Goal: Task Accomplishment & Management: Complete application form

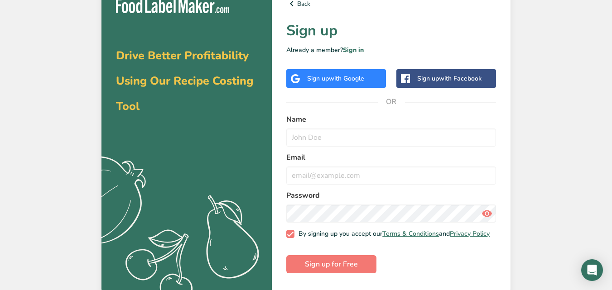
scroll to position [17, 0]
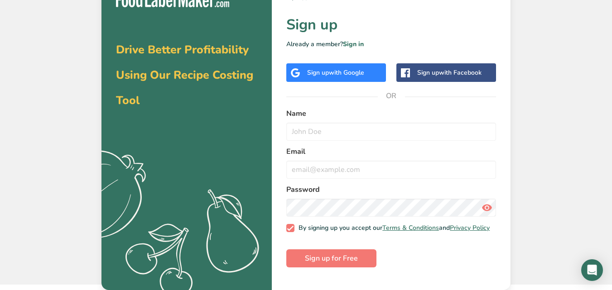
click at [427, 73] on div "Sign up with Facebook" at bounding box center [449, 73] width 64 height 10
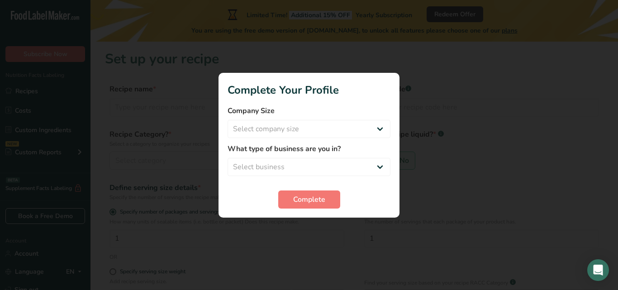
click at [346, 231] on div at bounding box center [309, 145] width 618 height 290
click at [382, 129] on select "Select company size Fewer than 10 Employees 10 to 50 Employees 51 to 500 Employ…" at bounding box center [309, 129] width 163 height 18
select select "1"
click at [228, 120] on select "Select company size Fewer than 10 Employees 10 to 50 Employees 51 to 500 Employ…" at bounding box center [309, 129] width 163 height 18
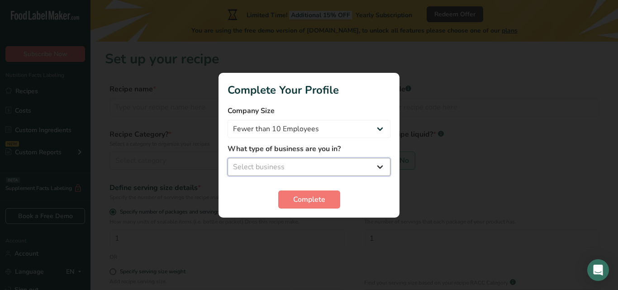
click at [293, 169] on select "Select business Packaged Food Manufacturer Restaurant & Cafe Bakery Meal Plans …" at bounding box center [309, 167] width 163 height 18
select select "8"
click at [228, 158] on select "Select business Packaged Food Manufacturer Restaurant & Cafe Bakery Meal Plans …" at bounding box center [309, 167] width 163 height 18
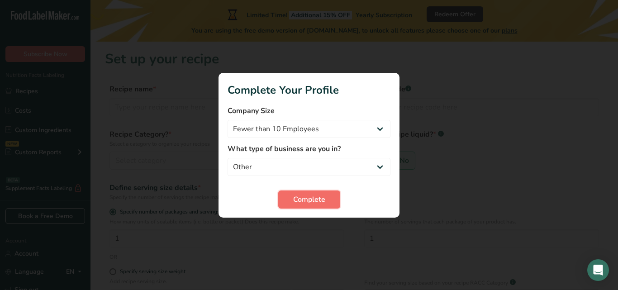
click at [305, 198] on span "Complete" at bounding box center [309, 199] width 32 height 11
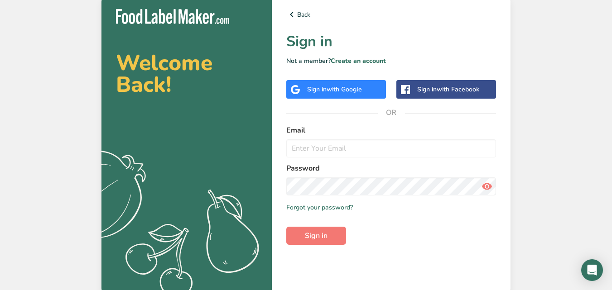
click at [424, 91] on div "Sign in with Facebook" at bounding box center [448, 90] width 62 height 10
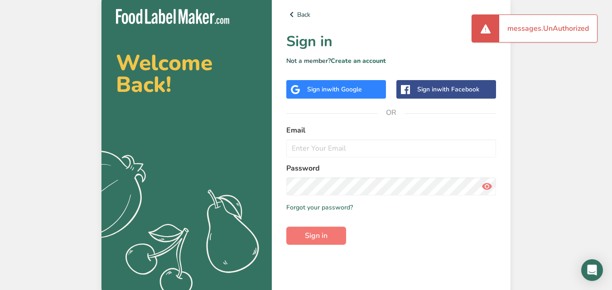
click at [440, 89] on span "with Facebook" at bounding box center [457, 89] width 43 height 9
click at [439, 88] on span "with Facebook" at bounding box center [457, 89] width 43 height 9
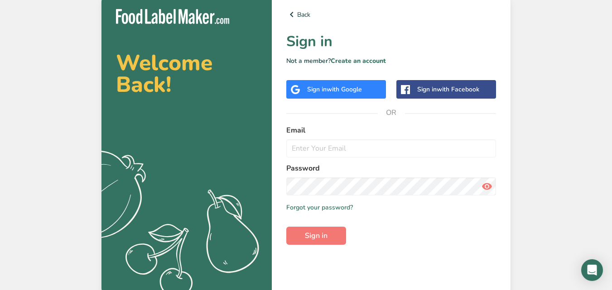
click at [451, 88] on span "with Facebook" at bounding box center [457, 89] width 43 height 9
click at [437, 86] on div "Sign in with Facebook" at bounding box center [448, 90] width 62 height 10
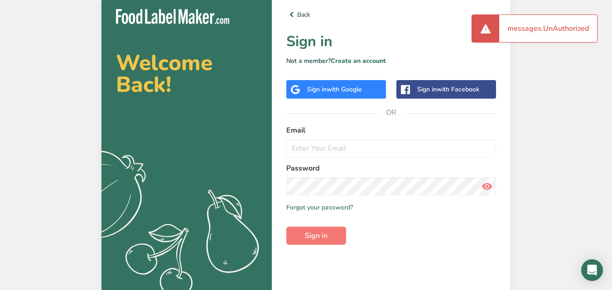
click at [331, 88] on span "with Google" at bounding box center [343, 89] width 35 height 9
click at [70, 68] on div "Welcome Back! .a{fill:#f5f3ed;} Back Sign in Not a member? Create an account Si…" at bounding box center [306, 145] width 612 height 290
